Goal: Task Accomplishment & Management: Manage account settings

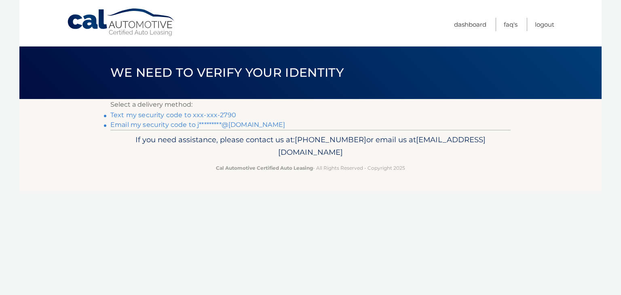
click at [189, 112] on link "Text my security code to xxx-xxx-2790" at bounding box center [173, 115] width 126 height 8
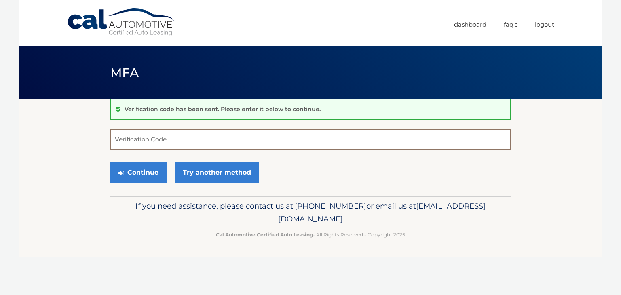
click at [155, 136] on input "Verification Code" at bounding box center [310, 139] width 400 height 20
type input "171437"
click at [141, 168] on button "Continue" at bounding box center [138, 172] width 56 height 20
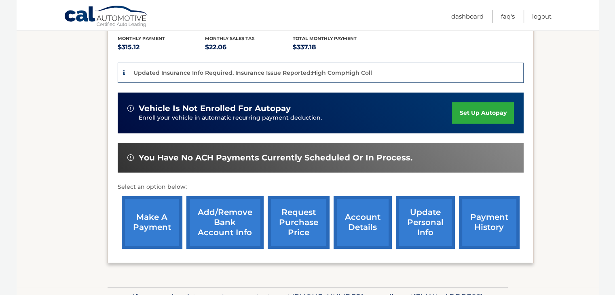
scroll to position [194, 0]
click at [155, 196] on link "make a payment" at bounding box center [152, 222] width 61 height 53
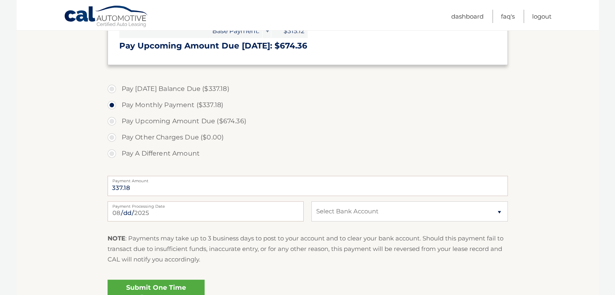
scroll to position [254, 0]
click at [365, 216] on select "Select Bank Account Savings BANK OF AMERICA, N.A. *****2590 Checking BANK OF AM…" at bounding box center [409, 211] width 196 height 20
select select "NDA2NzVlYmYtMDU1MS00MjRmLWEzMmItNDcxMDU3NjBiNzIx"
click at [311, 201] on select "Select Bank Account Savings BANK OF AMERICA, N.A. *****2590 Checking BANK OF AM…" at bounding box center [409, 211] width 196 height 20
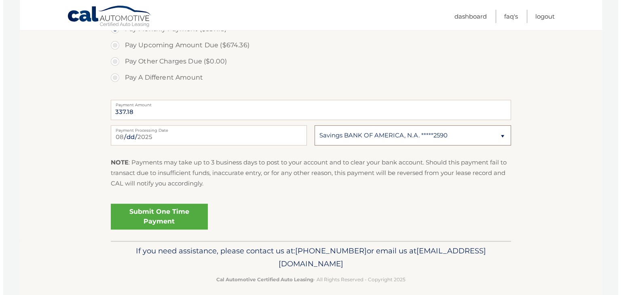
scroll to position [330, 0]
click at [181, 217] on link "Submit One Time Payment" at bounding box center [155, 217] width 97 height 26
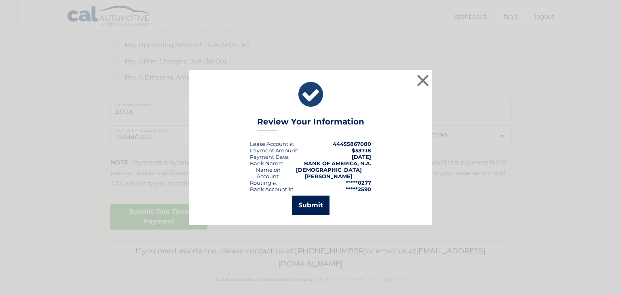
click at [314, 204] on button "Submit" at bounding box center [311, 205] width 38 height 19
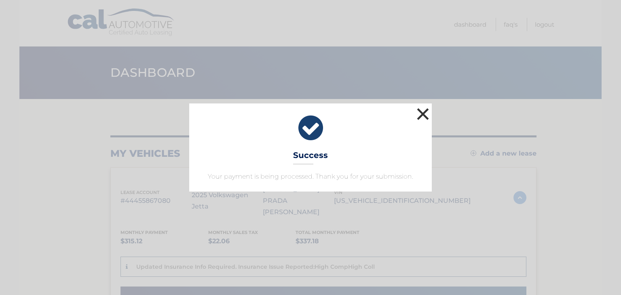
click at [416, 112] on button "×" at bounding box center [423, 114] width 16 height 16
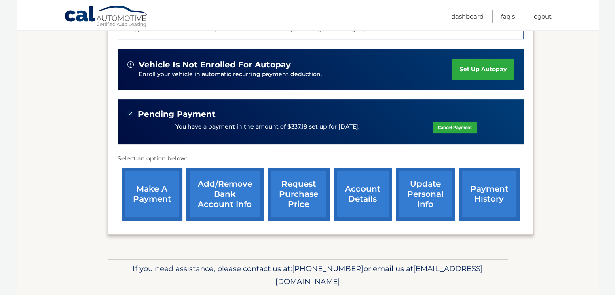
scroll to position [239, 0]
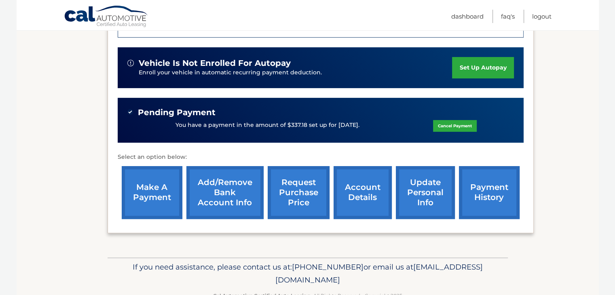
click at [505, 172] on link "payment history" at bounding box center [489, 192] width 61 height 53
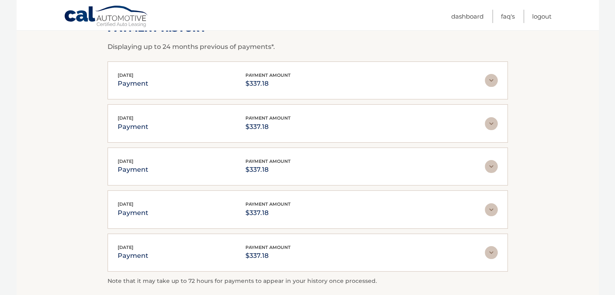
scroll to position [134, 0]
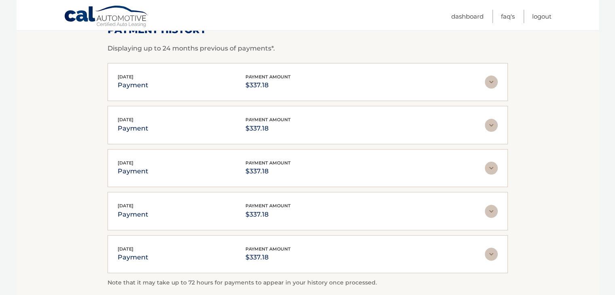
click at [490, 80] on img at bounding box center [491, 82] width 13 height 13
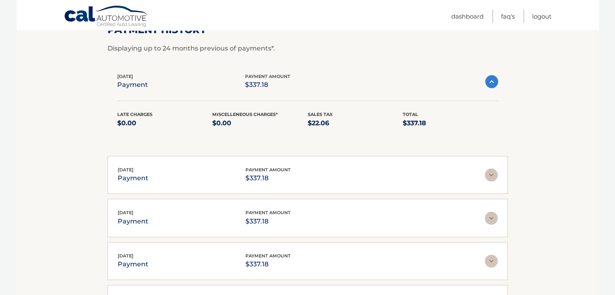
click at [490, 80] on img at bounding box center [491, 81] width 13 height 13
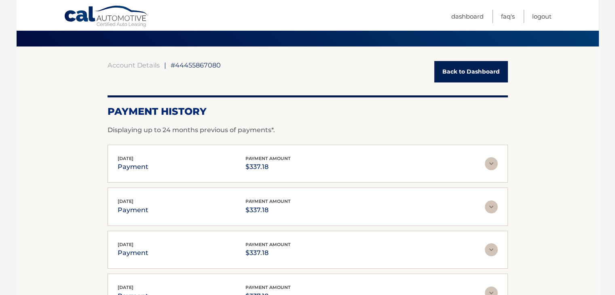
scroll to position [52, 0]
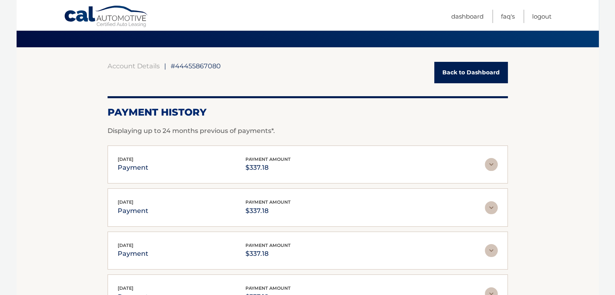
click at [461, 73] on link "Back to Dashboard" at bounding box center [471, 72] width 74 height 21
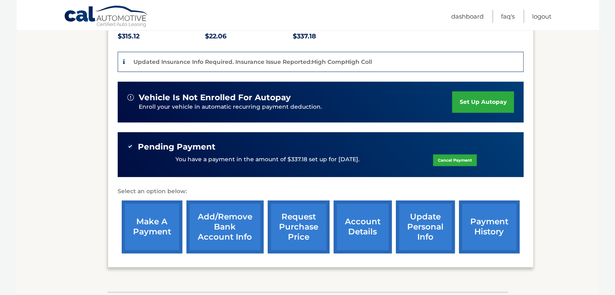
scroll to position [239, 0]
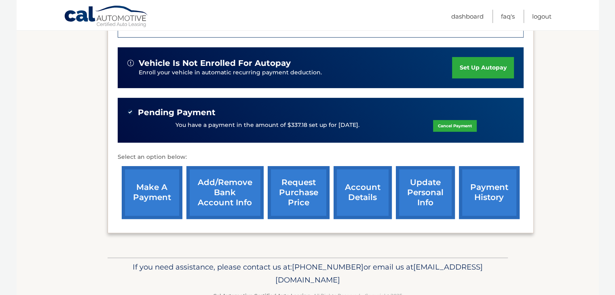
click at [363, 180] on link "account details" at bounding box center [362, 192] width 58 height 53
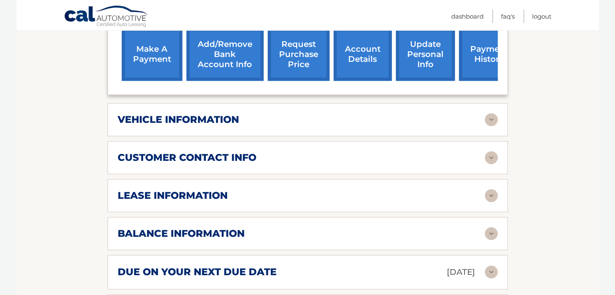
scroll to position [398, 0]
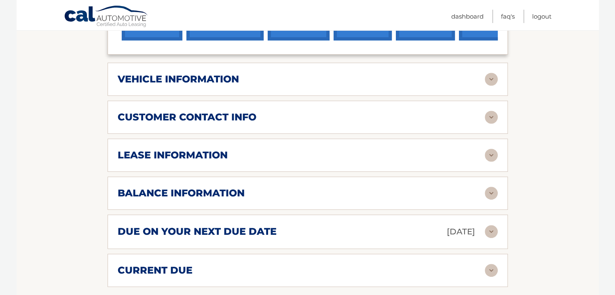
click at [278, 111] on div "customer contact info" at bounding box center [301, 117] width 367 height 12
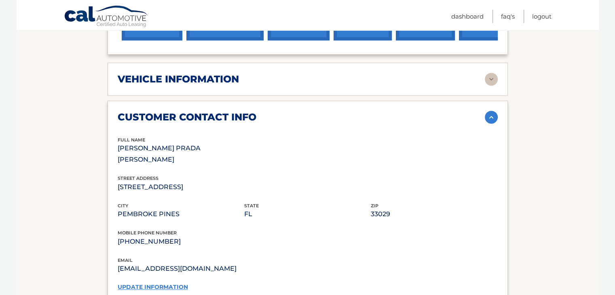
scroll to position [446, 0]
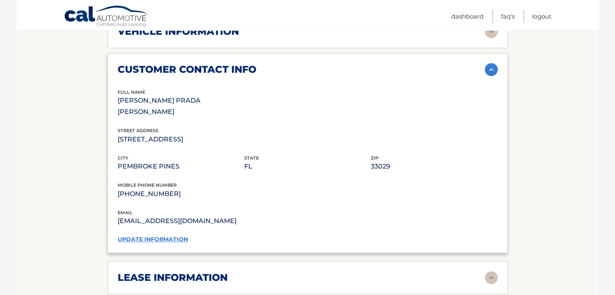
click at [178, 236] on link "update information" at bounding box center [153, 239] width 70 height 7
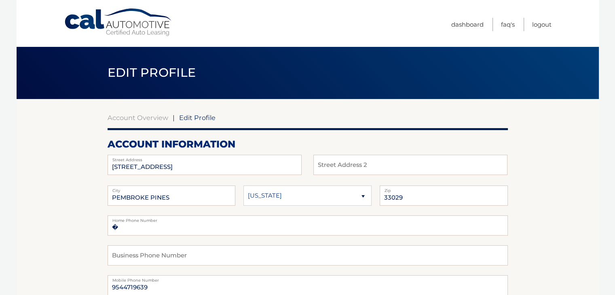
scroll to position [11, 0]
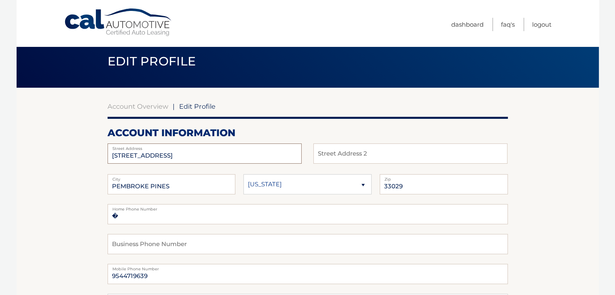
click at [231, 154] on input "17265 NW 7TH ST" at bounding box center [204, 153] width 194 height 20
type input "1"
type input "856 nw 47th st"
click at [220, 181] on input "PEMBROKE PINES" at bounding box center [171, 184] width 128 height 20
type input "P"
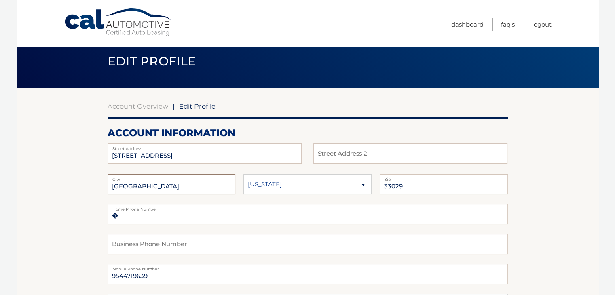
type input "deerfield beach"
click at [407, 188] on input "33029" at bounding box center [443, 184] width 128 height 20
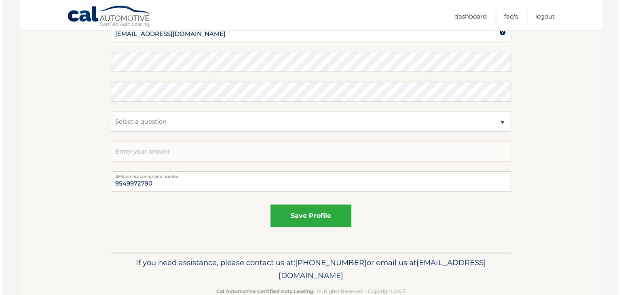
scroll to position [434, 0]
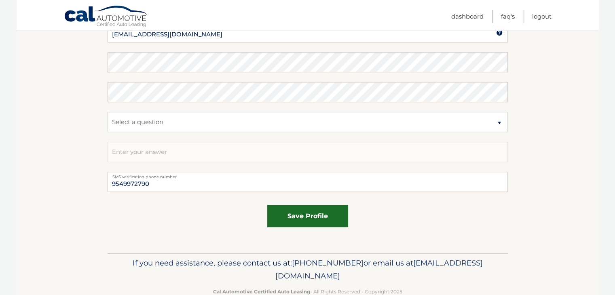
type input "33064"
click at [327, 211] on button "save profile" at bounding box center [307, 216] width 81 height 22
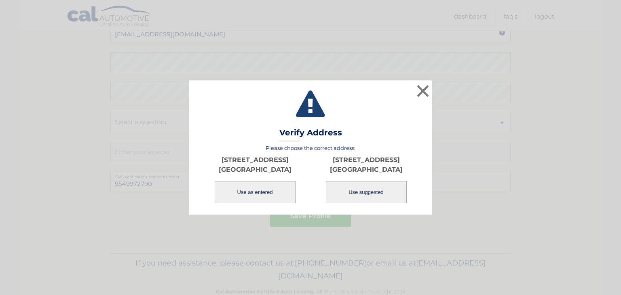
click at [358, 200] on button "Use suggested" at bounding box center [366, 192] width 81 height 22
type input "[STREET_ADDRESS]"
type input "[GEOGRAPHIC_DATA]"
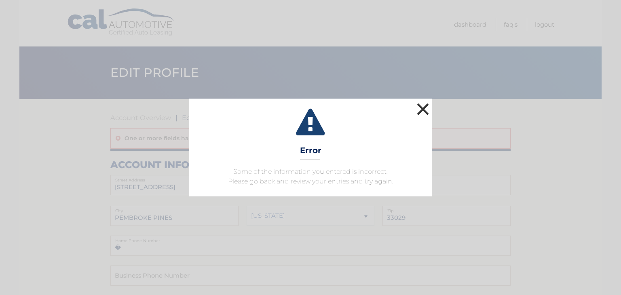
click at [425, 106] on button "×" at bounding box center [423, 109] width 16 height 16
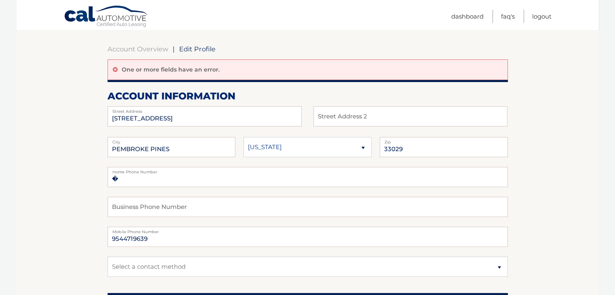
scroll to position [70, 0]
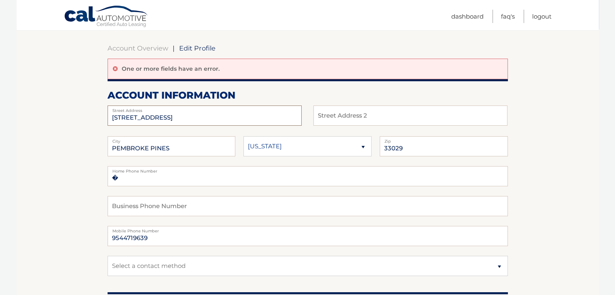
click at [210, 118] on input "17265 NW 7TH ST" at bounding box center [204, 115] width 194 height 20
type input "1"
type input "[STREET_ADDRESS]"
click at [168, 155] on input "PEMBROKE PINES" at bounding box center [171, 146] width 128 height 20
type input "P"
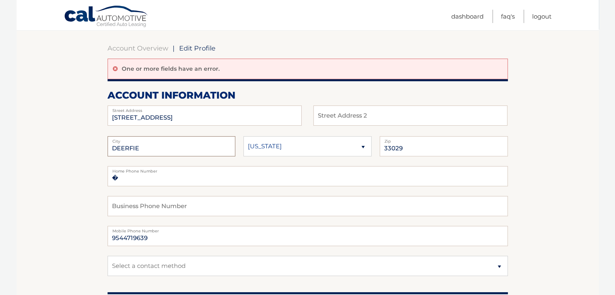
type input "[GEOGRAPHIC_DATA]"
click at [430, 146] on input "33029" at bounding box center [443, 146] width 128 height 20
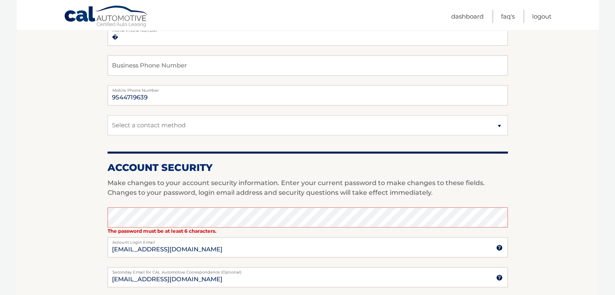
scroll to position [234, 0]
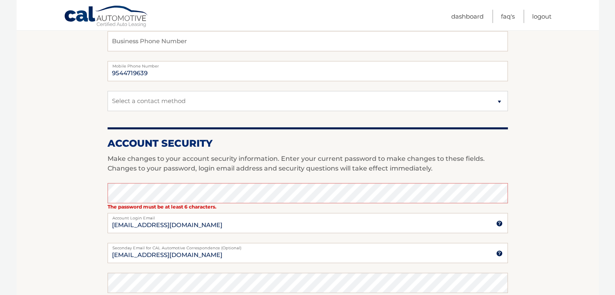
type input "33064"
click at [210, 204] on strong "The password must be at least 6 characters." at bounding box center [161, 207] width 109 height 6
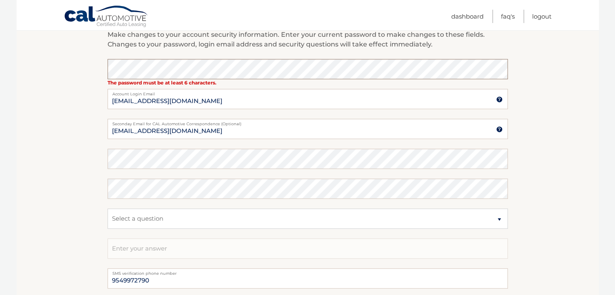
scroll to position [362, 0]
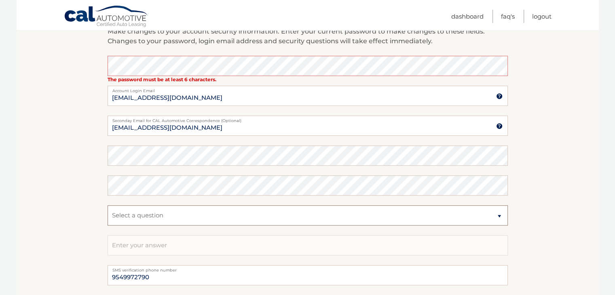
click at [164, 213] on select "Select a question What was the name of your elementary school? What is your mot…" at bounding box center [307, 215] width 400 height 20
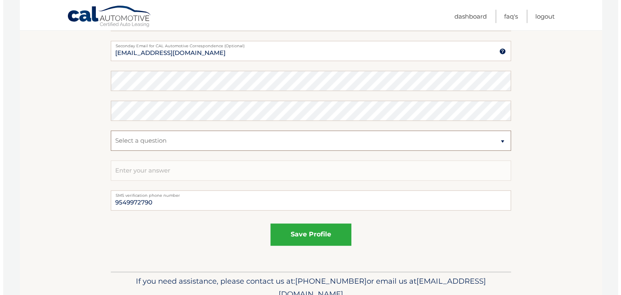
scroll to position [438, 0]
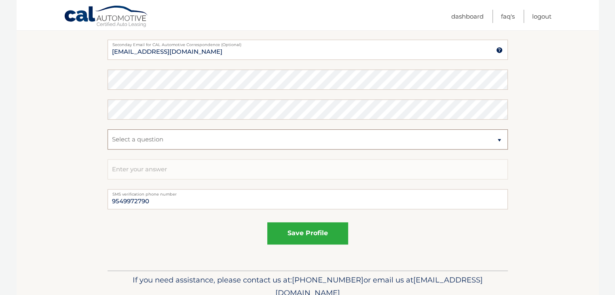
click at [185, 140] on select "Select a question What was the name of your elementary school? What is your mot…" at bounding box center [307, 139] width 400 height 20
select select "2"
click at [107, 129] on select "Select a question What was the name of your elementary school? What is your mot…" at bounding box center [307, 139] width 400 height 20
click at [166, 175] on input "text" at bounding box center [307, 169] width 400 height 20
type input "VASQUEZ"
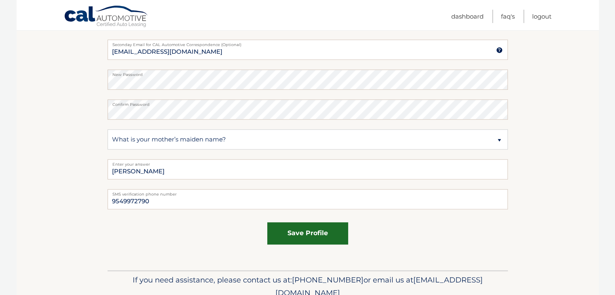
click at [287, 236] on button "save profile" at bounding box center [307, 233] width 81 height 22
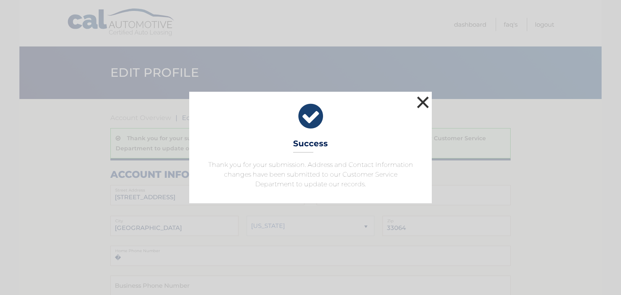
click at [426, 102] on button "×" at bounding box center [423, 102] width 16 height 16
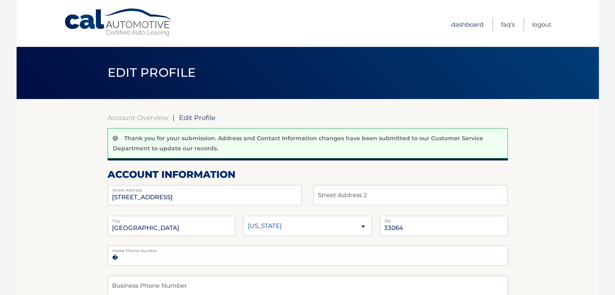
click at [466, 24] on link "Dashboard" at bounding box center [467, 24] width 32 height 13
